Goal: Task Accomplishment & Management: Manage account settings

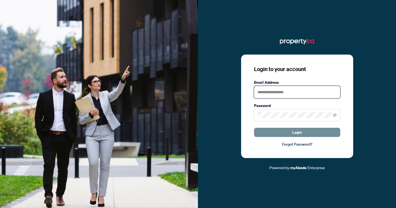
type input "**********"
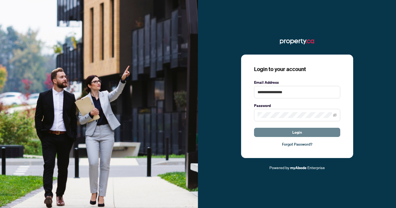
click at [296, 135] on span "Login" at bounding box center [298, 132] width 10 height 9
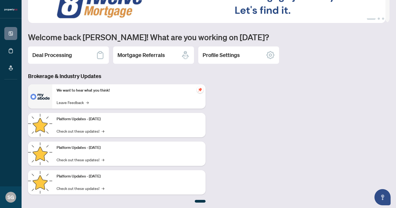
scroll to position [23, 0]
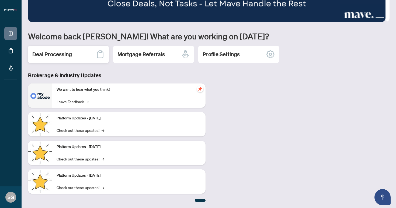
click at [96, 58] on icon at bounding box center [100, 54] width 9 height 9
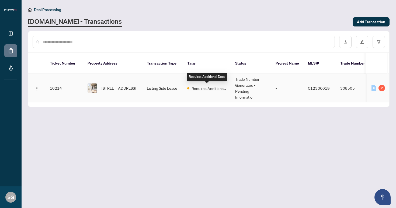
click at [205, 87] on span "Requires Additional Docs" at bounding box center [209, 88] width 35 height 6
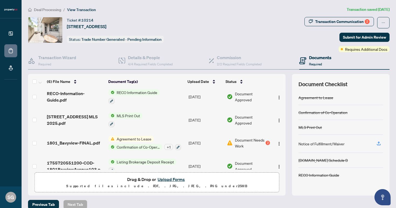
scroll to position [47, 0]
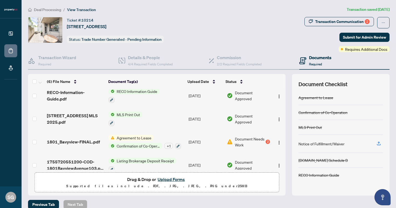
click at [266, 141] on div "2" at bounding box center [268, 141] width 4 height 4
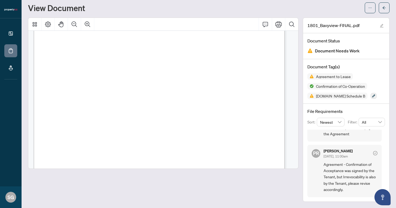
scroll to position [510, 0]
